Goal: Task Accomplishment & Management: Use online tool/utility

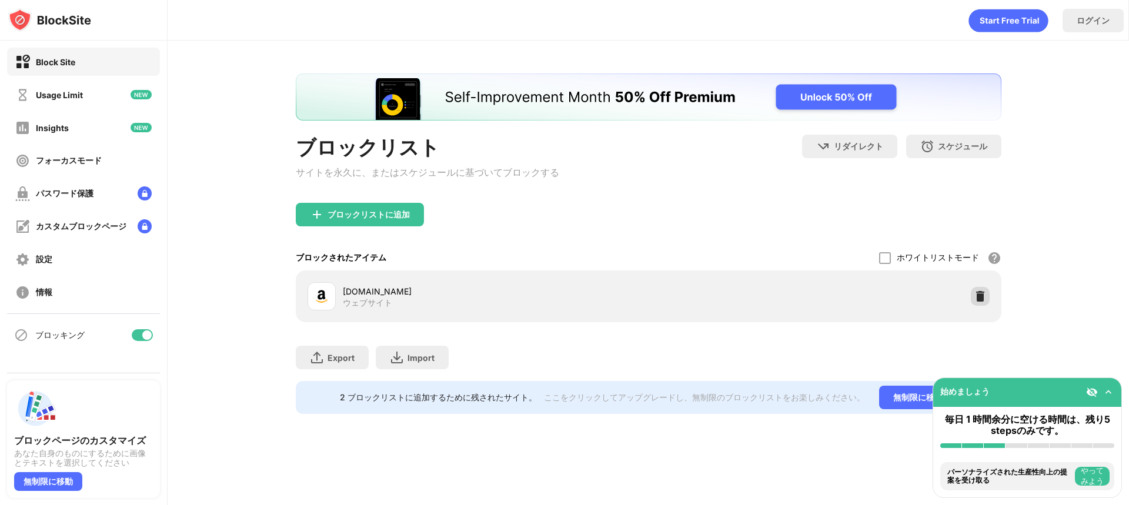
click at [978, 306] on div at bounding box center [980, 296] width 19 height 19
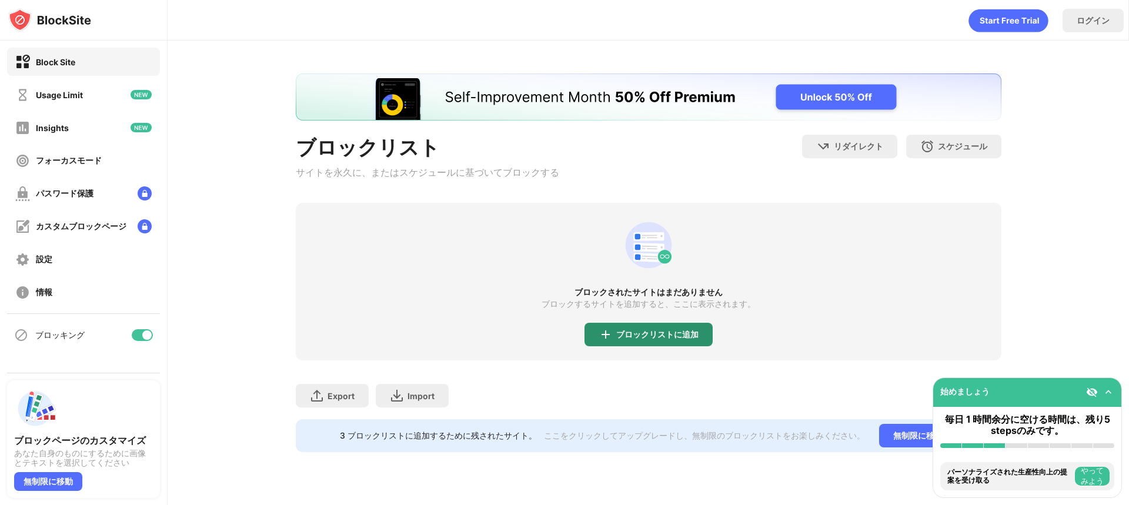
click at [667, 330] on div "ブロックリストに追加" at bounding box center [648, 335] width 128 height 24
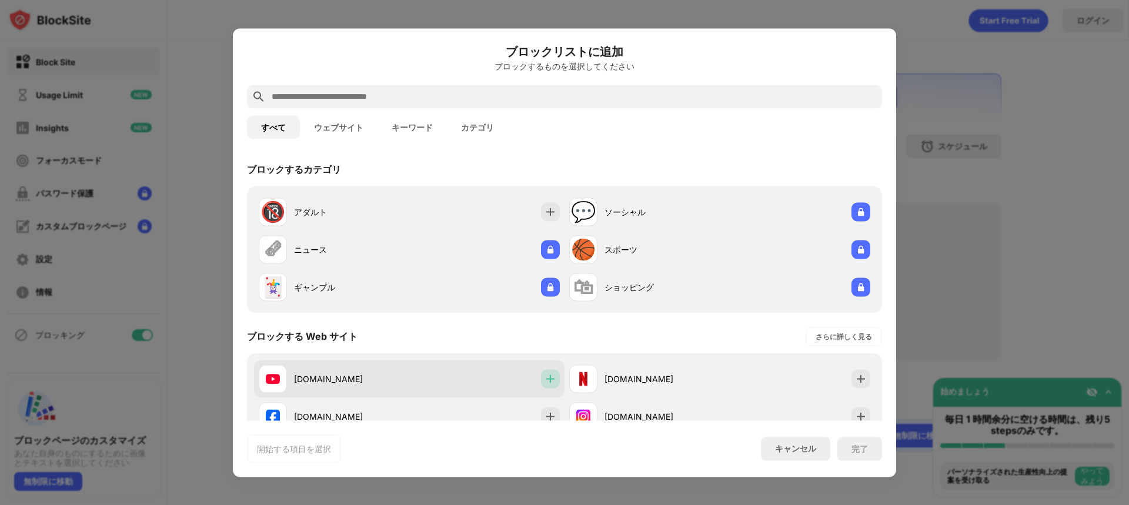
click at [545, 381] on img at bounding box center [550, 379] width 12 height 12
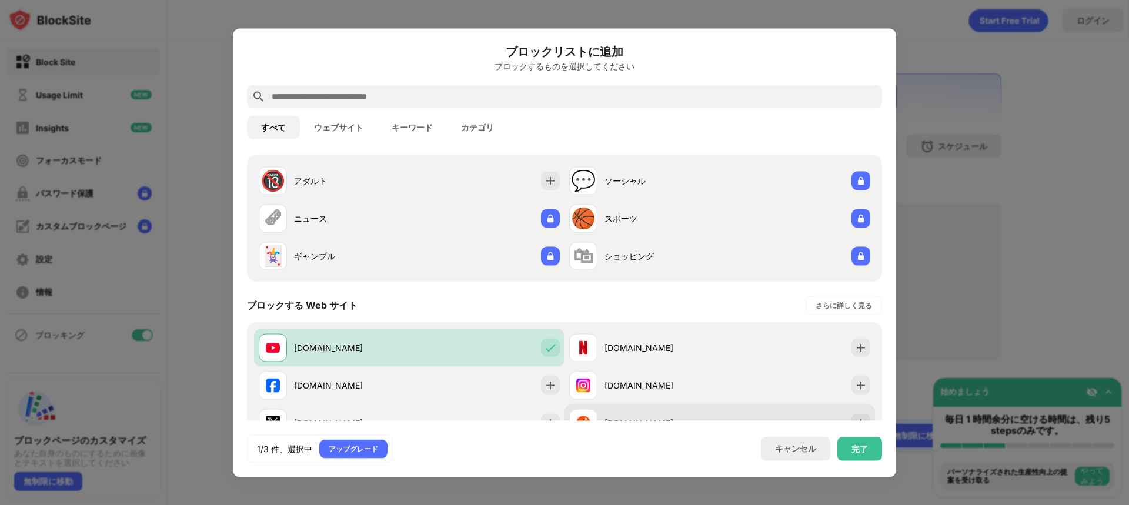
scroll to position [91, 0]
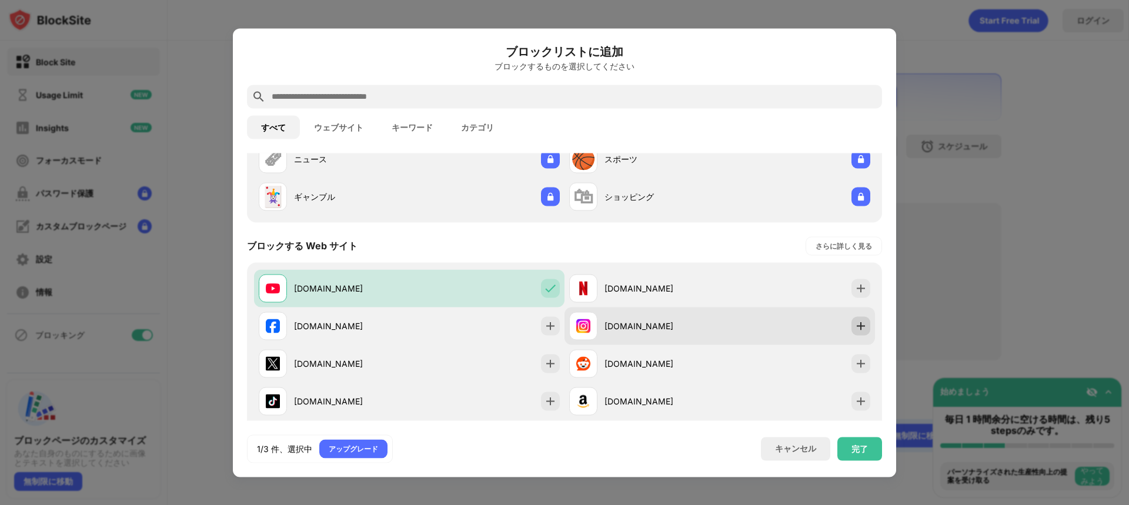
click at [855, 325] on img at bounding box center [861, 326] width 12 height 12
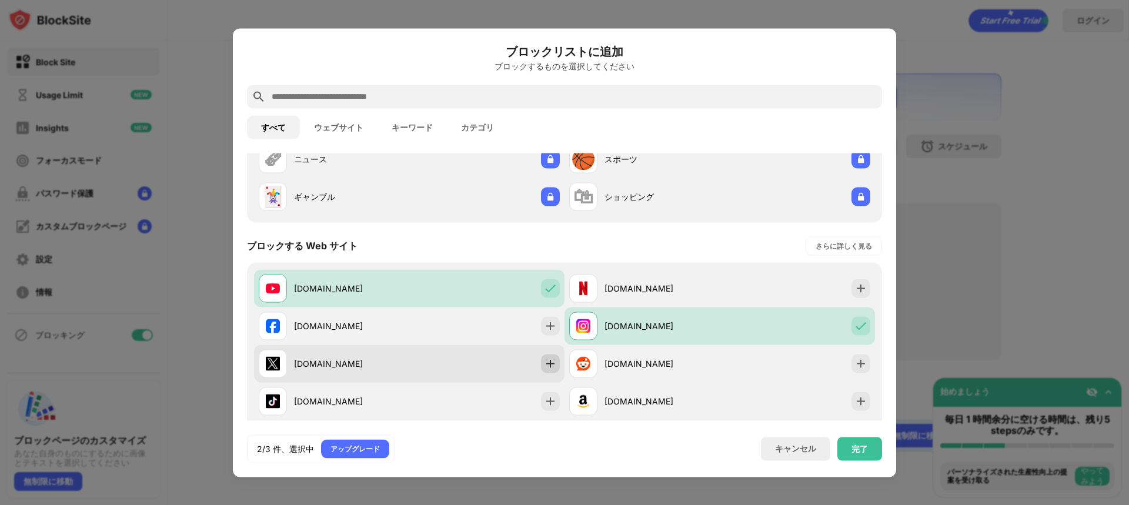
click at [544, 359] on img at bounding box center [550, 363] width 12 height 12
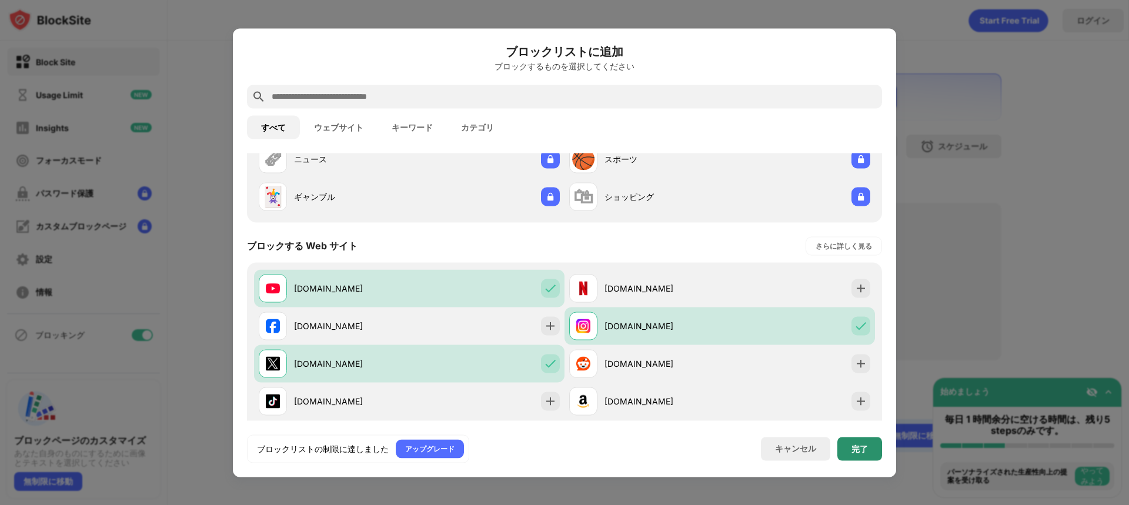
click at [861, 445] on div "完了" at bounding box center [859, 448] width 16 height 9
